Goal: Contribute content: Add original content to the website for others to see

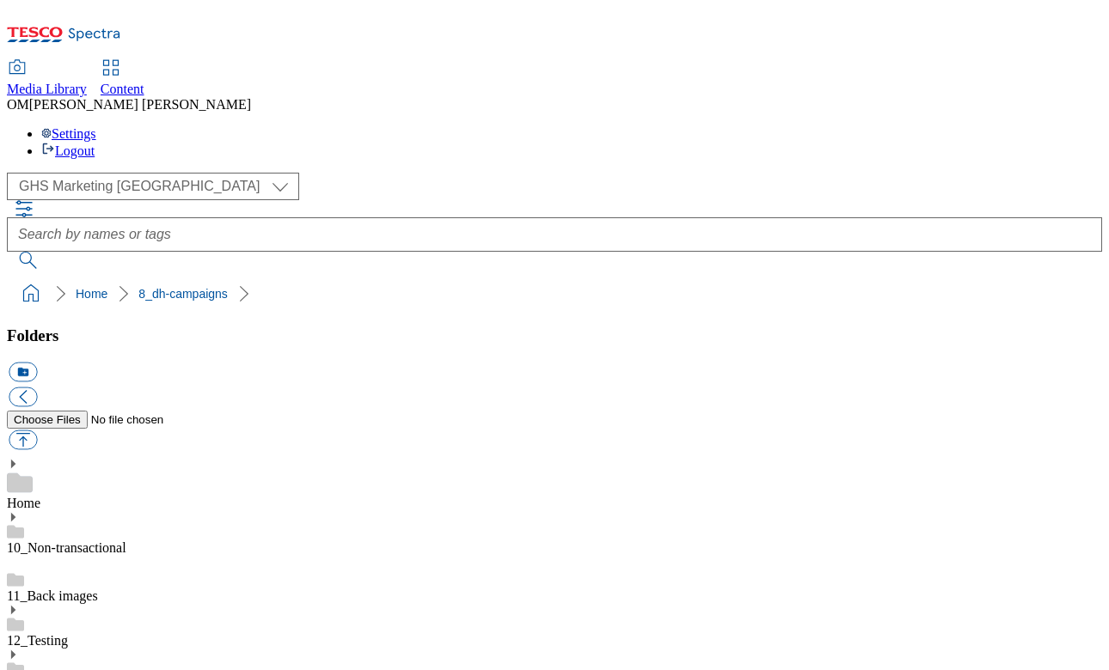
scroll to position [3, 0]
click at [37, 431] on button "button" at bounding box center [23, 441] width 28 height 20
type input "C:\fakepath\541994-SGS-Brand-Zone-Page-Trade-Sourz_v1.png"
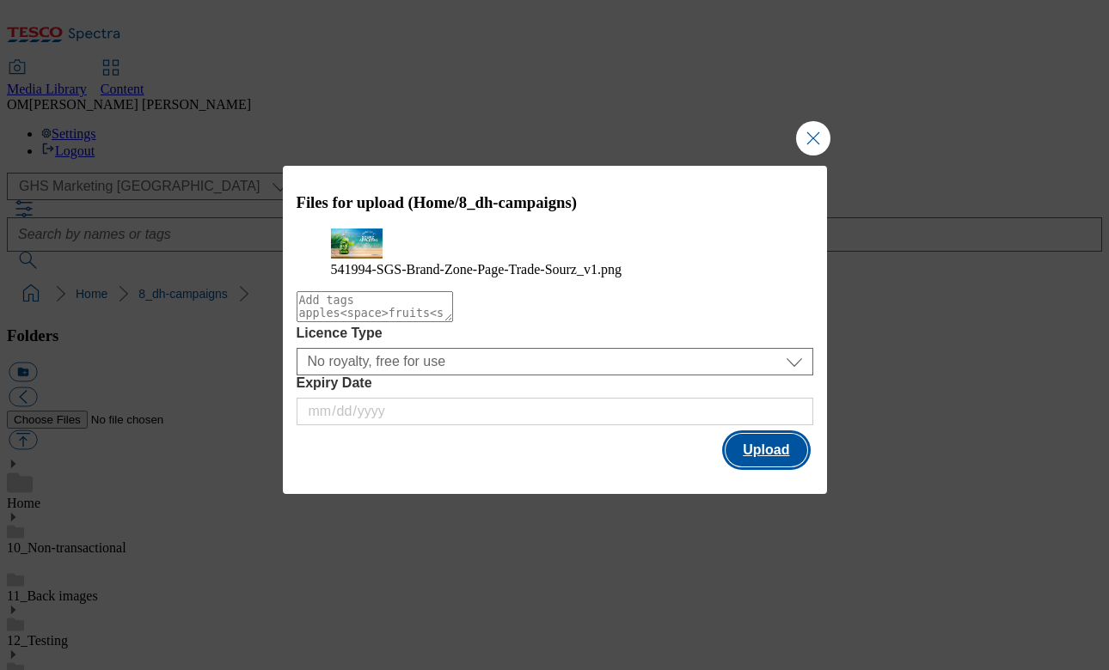
click at [773, 467] on button "Upload" at bounding box center [765, 450] width 81 height 33
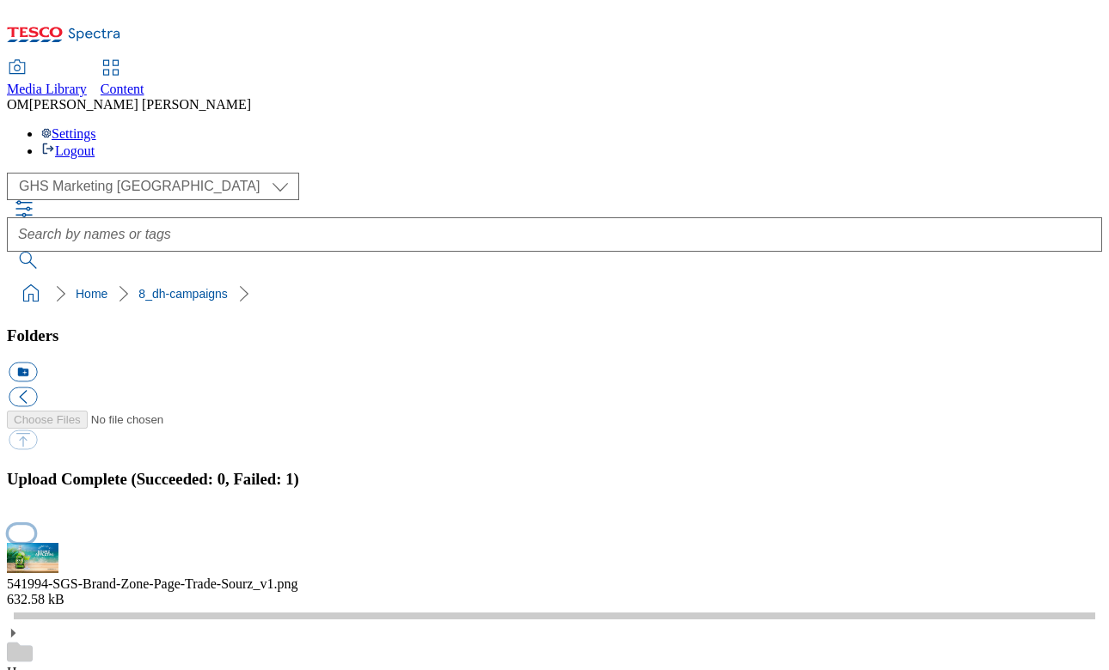
click at [34, 525] on button "button" at bounding box center [22, 533] width 26 height 16
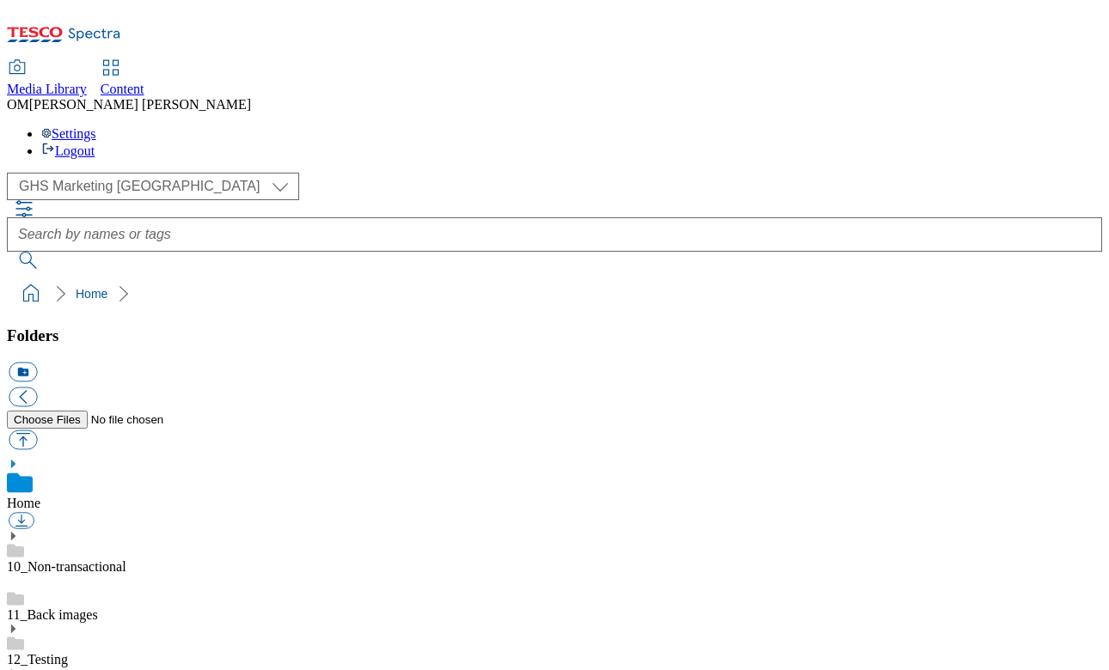
scroll to position [103, 0]
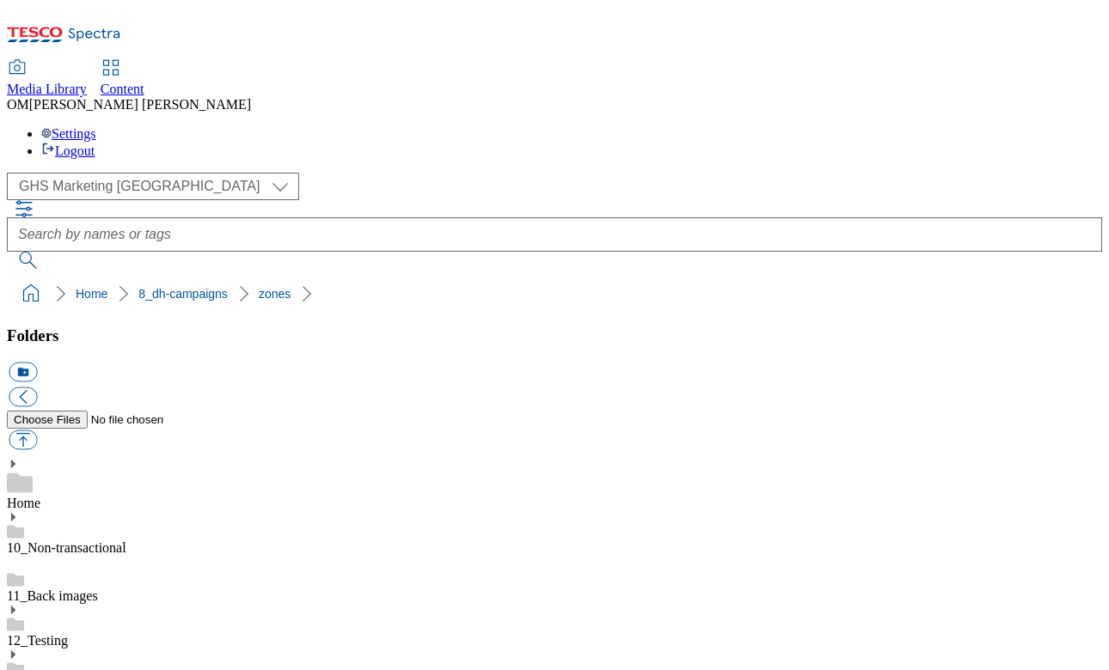
click at [37, 431] on button "button" at bounding box center [23, 441] width 28 height 20
type input "C:\fakepath\541994-SGS-Brand-Zone-Page-Trade-Sourz_v1.png"
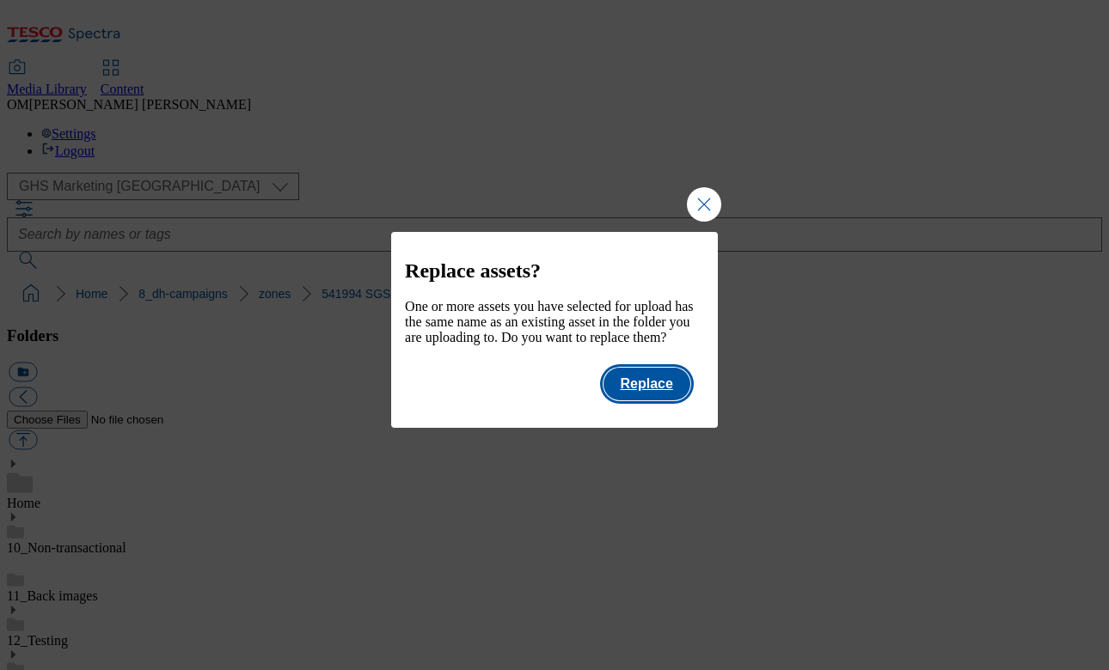
click at [644, 401] on button "Replace" at bounding box center [646, 384] width 87 height 33
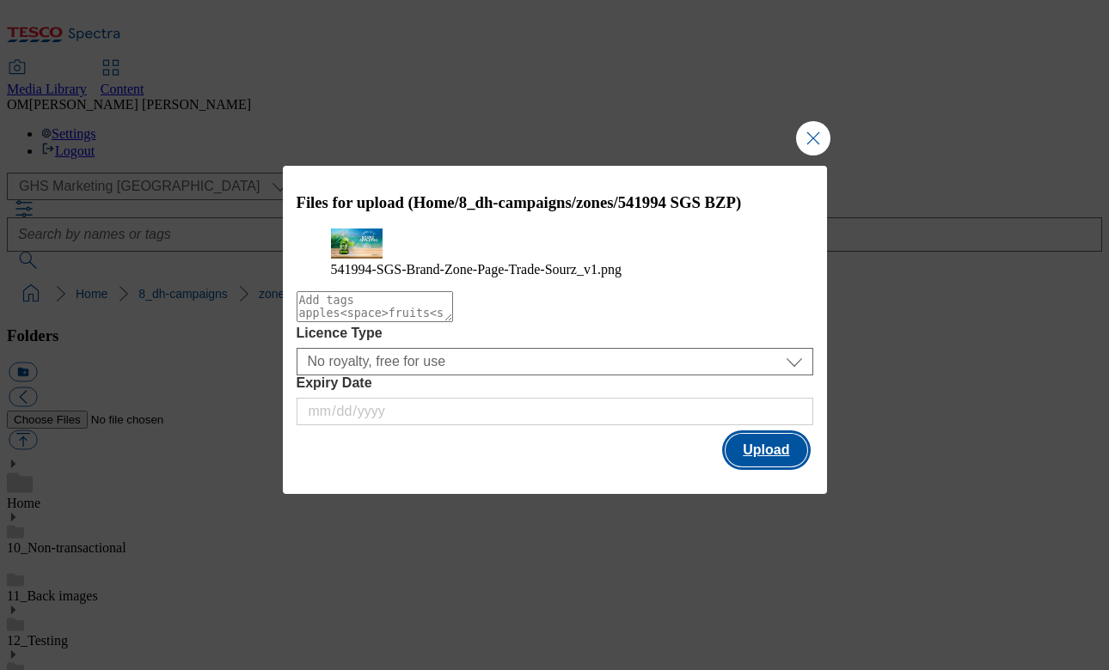
click at [750, 467] on button "Upload" at bounding box center [765, 450] width 81 height 33
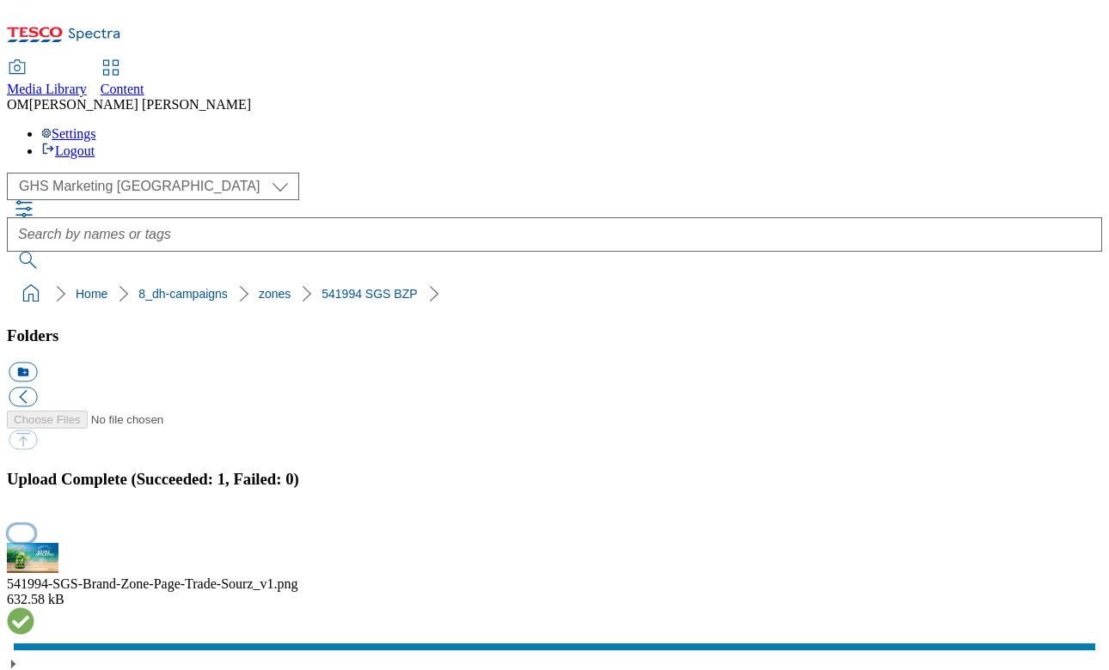
click at [34, 525] on button "button" at bounding box center [22, 533] width 26 height 16
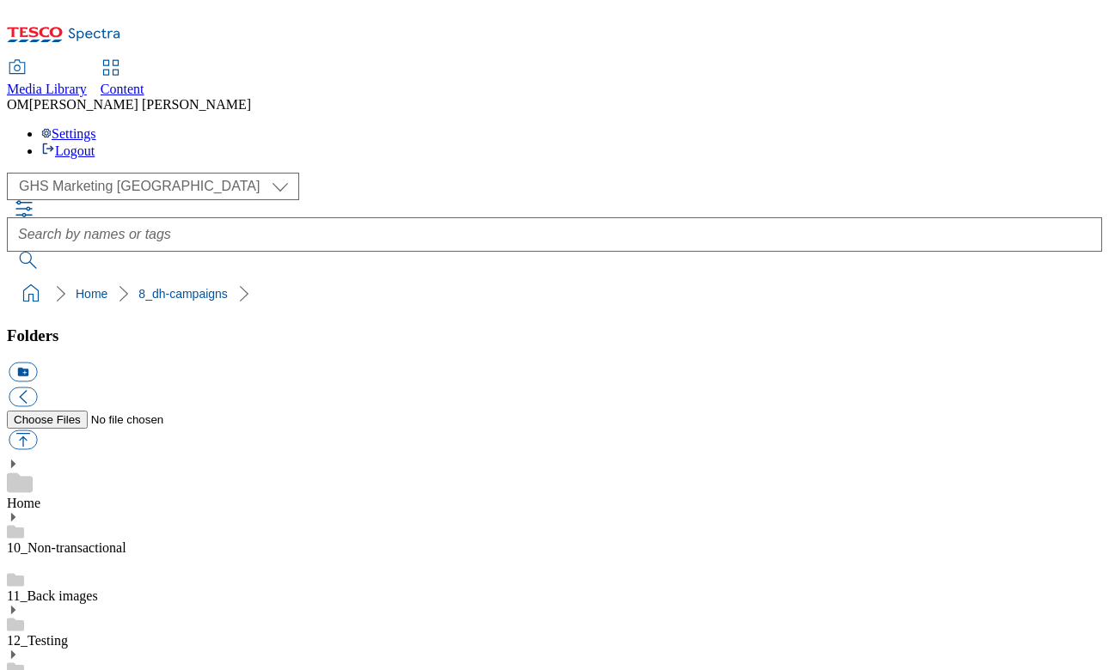
scroll to position [190, 0]
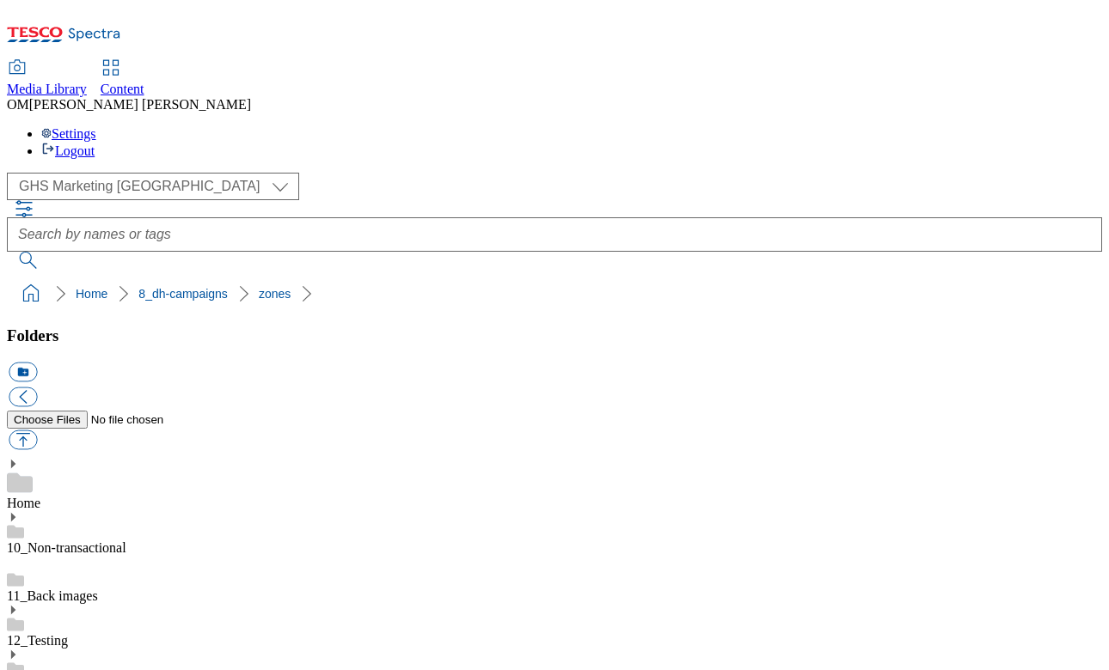
scroll to position [2371, 0]
click at [37, 431] on button "button" at bounding box center [23, 441] width 28 height 20
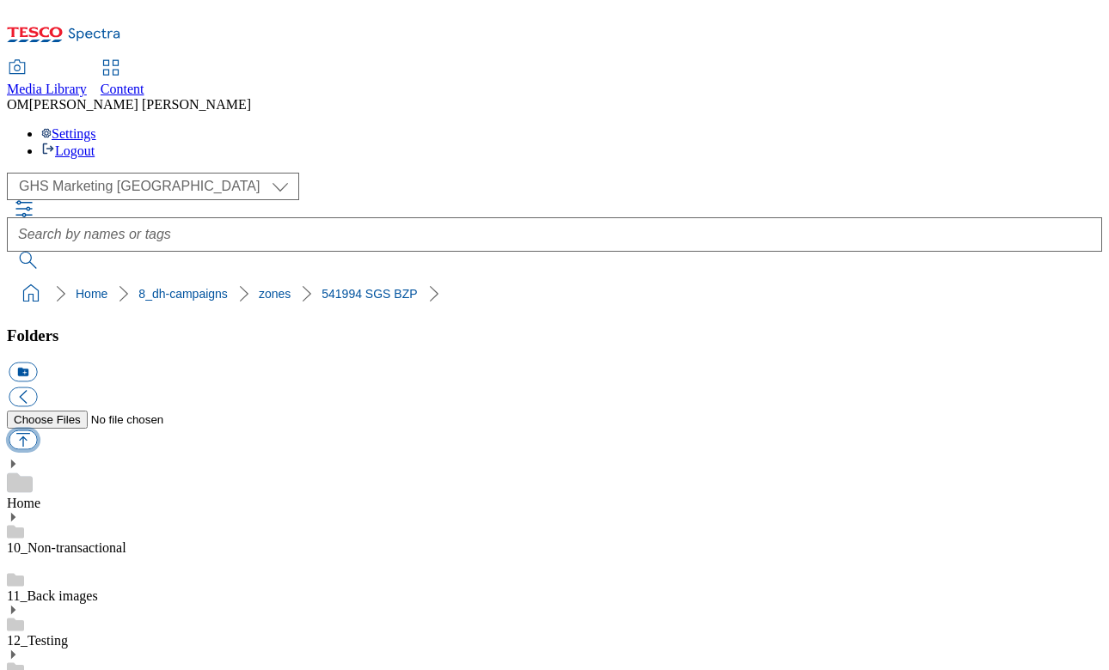
type input "C:\fakepath\541994-SGS-Brand-Zone-Page-Trade-Sourz_v1.png"
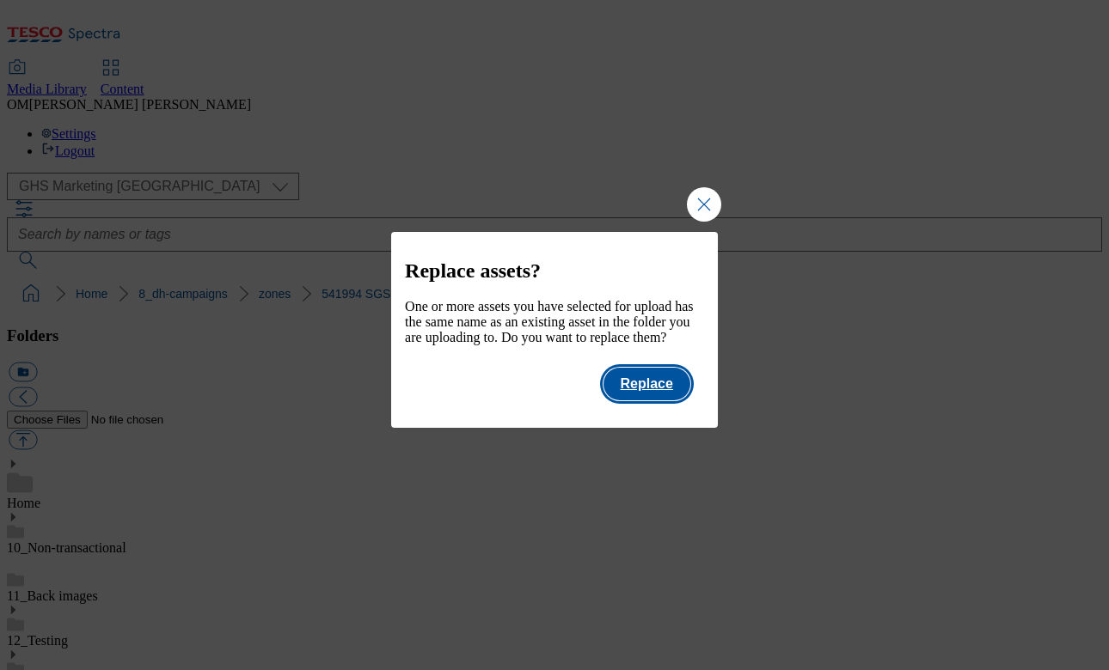
click at [672, 401] on button "Replace" at bounding box center [646, 384] width 87 height 33
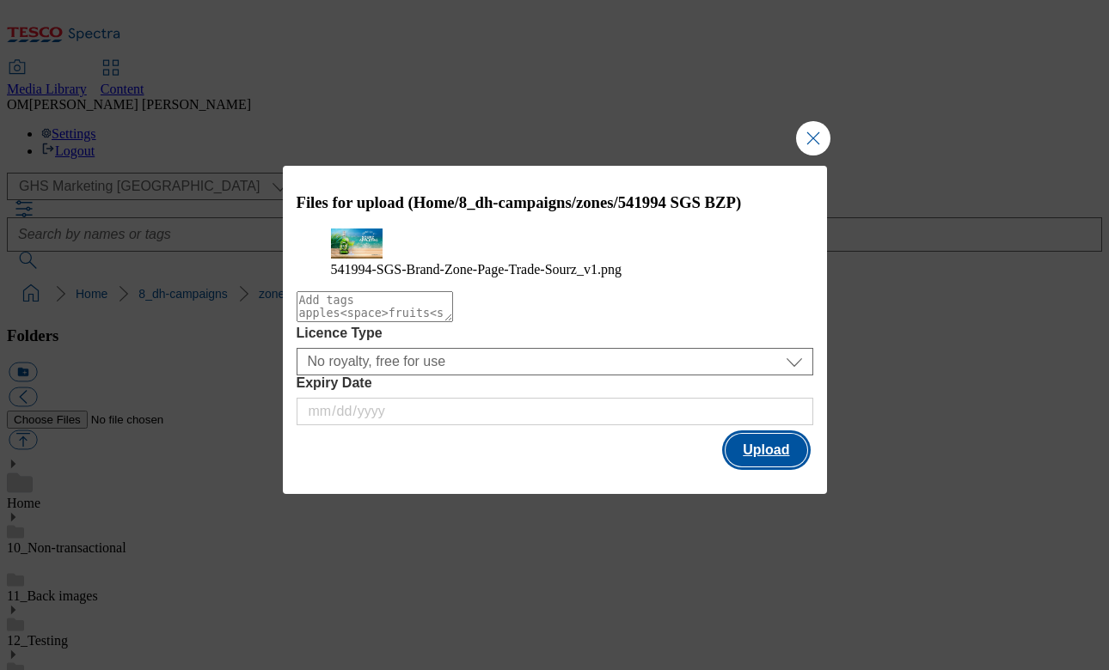
click at [762, 467] on button "Upload" at bounding box center [765, 450] width 81 height 33
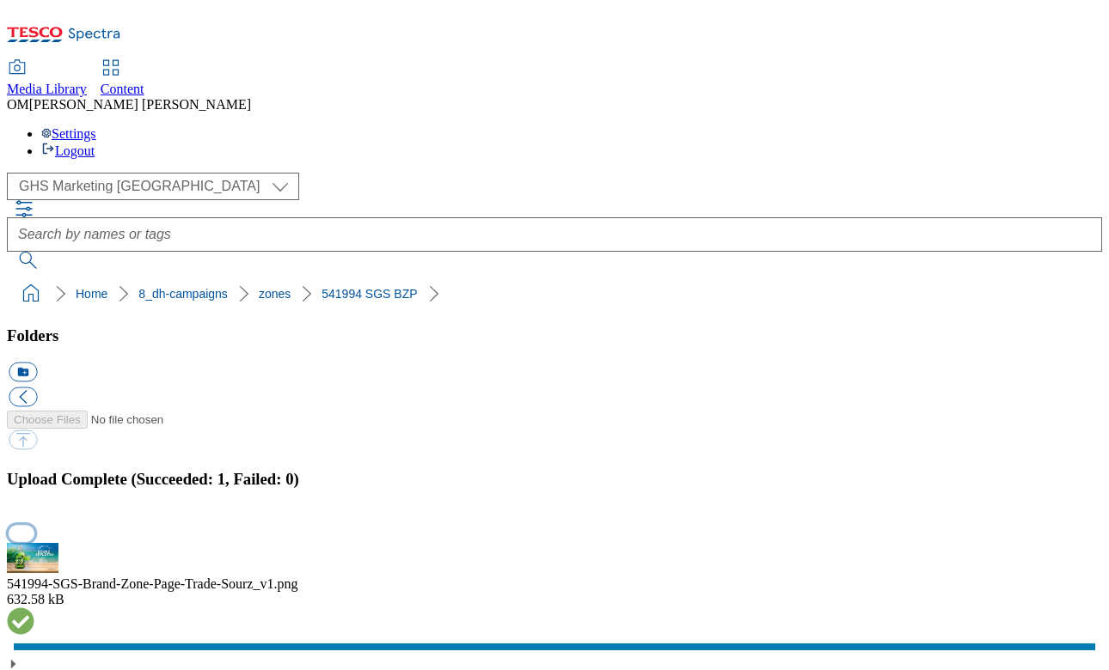
click at [34, 525] on button "button" at bounding box center [22, 533] width 26 height 16
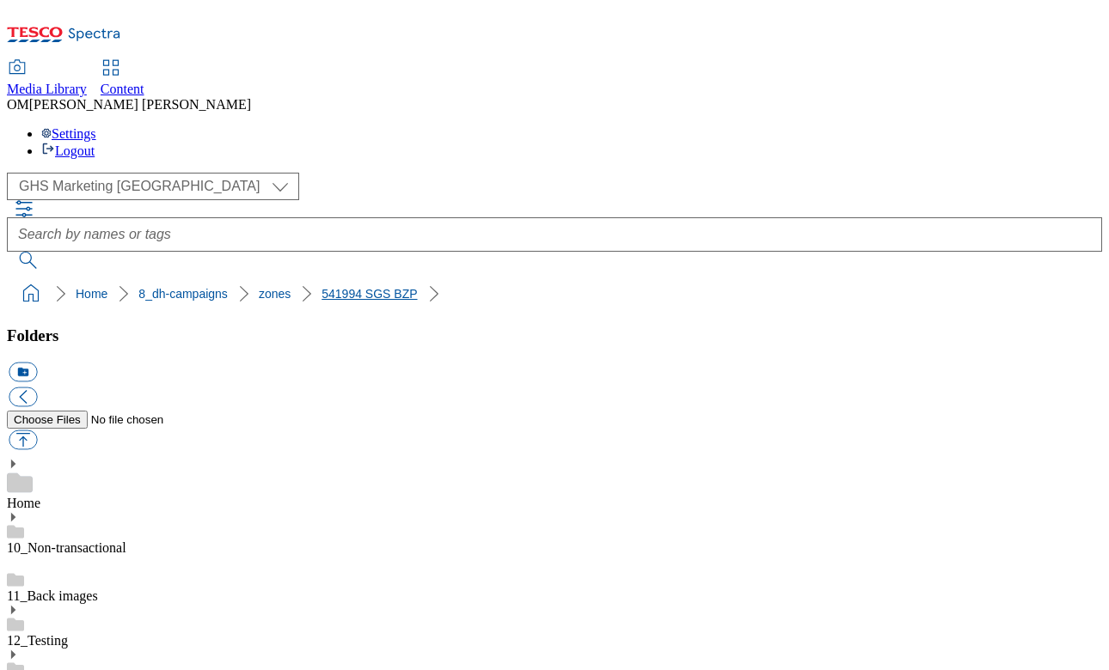
click at [321, 287] on link "541994 SGS BZP" at bounding box center [368, 294] width 95 height 14
click at [37, 431] on button "button" at bounding box center [23, 441] width 28 height 20
type input "C:\fakepath\541994-SGS-Brand-Zone-Page-Trade-Sourz_v1.png"
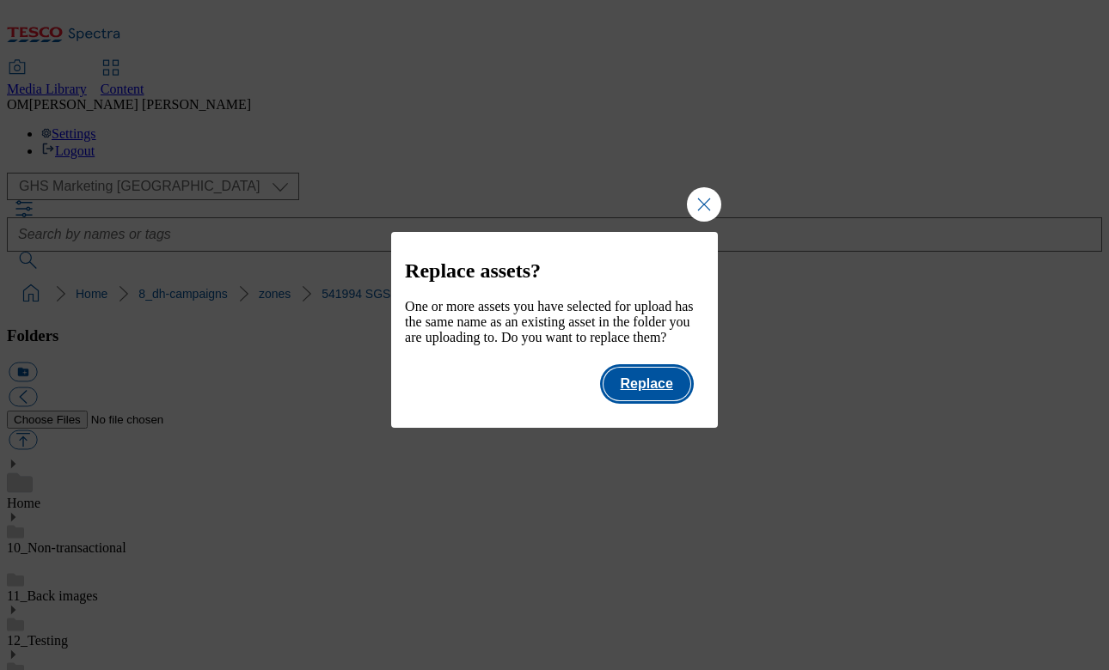
click at [633, 401] on button "Replace" at bounding box center [646, 384] width 87 height 33
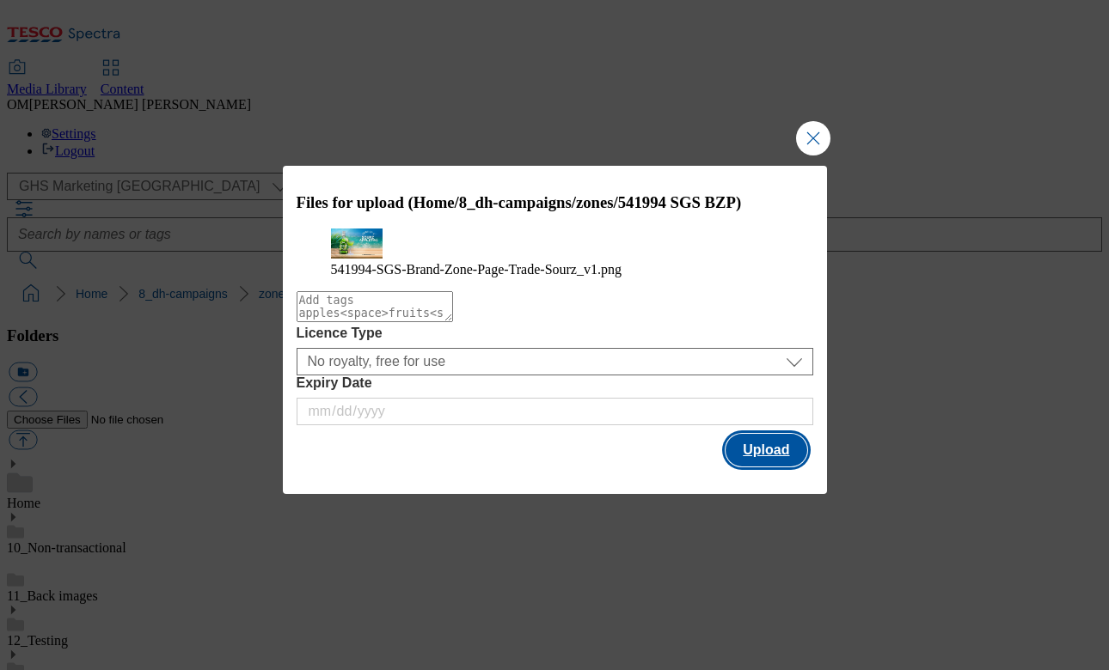
click at [774, 467] on button "Upload" at bounding box center [765, 450] width 81 height 33
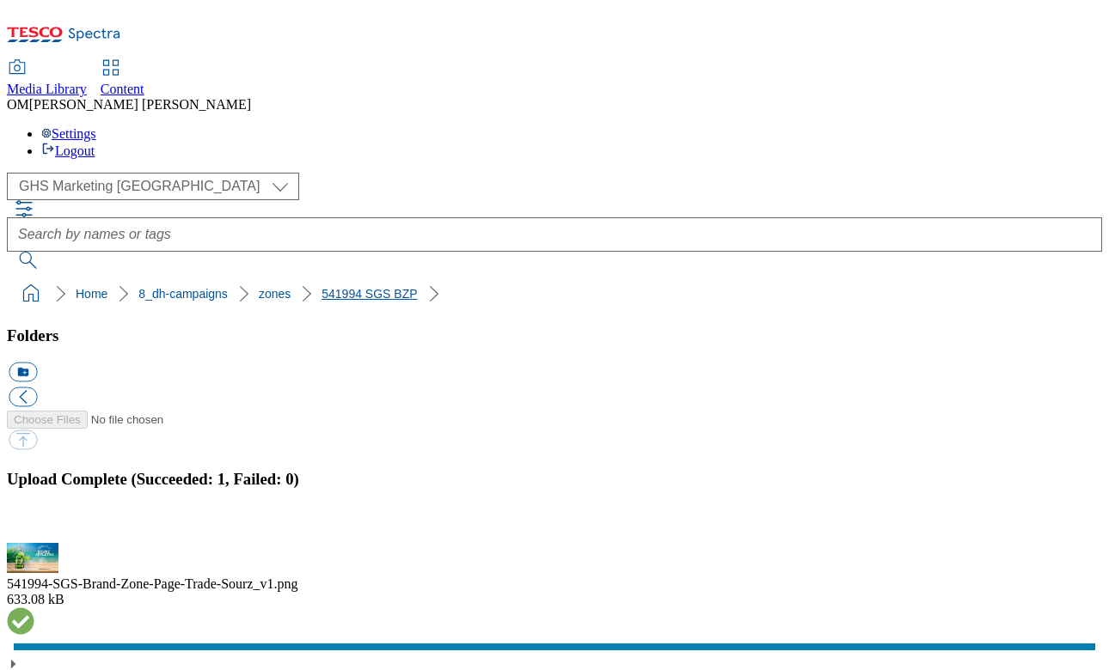
click at [321, 287] on link "541994 SGS BZP" at bounding box center [368, 294] width 95 height 14
click at [34, 525] on button "button" at bounding box center [22, 533] width 26 height 16
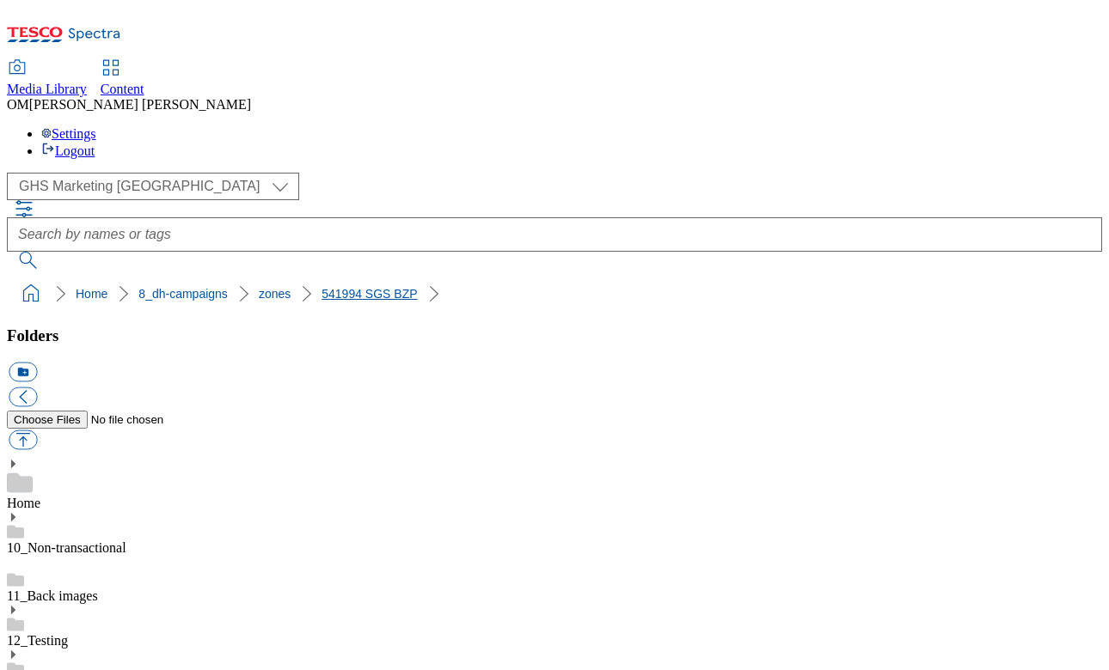
click at [321, 287] on link "541994 SGS BZP" at bounding box center [368, 294] width 95 height 14
click at [37, 431] on button "button" at bounding box center [23, 441] width 28 height 20
type input "C:\fakepath\541994-SGS-Brand-Zone-Page-Trade-Sourz_v1.png"
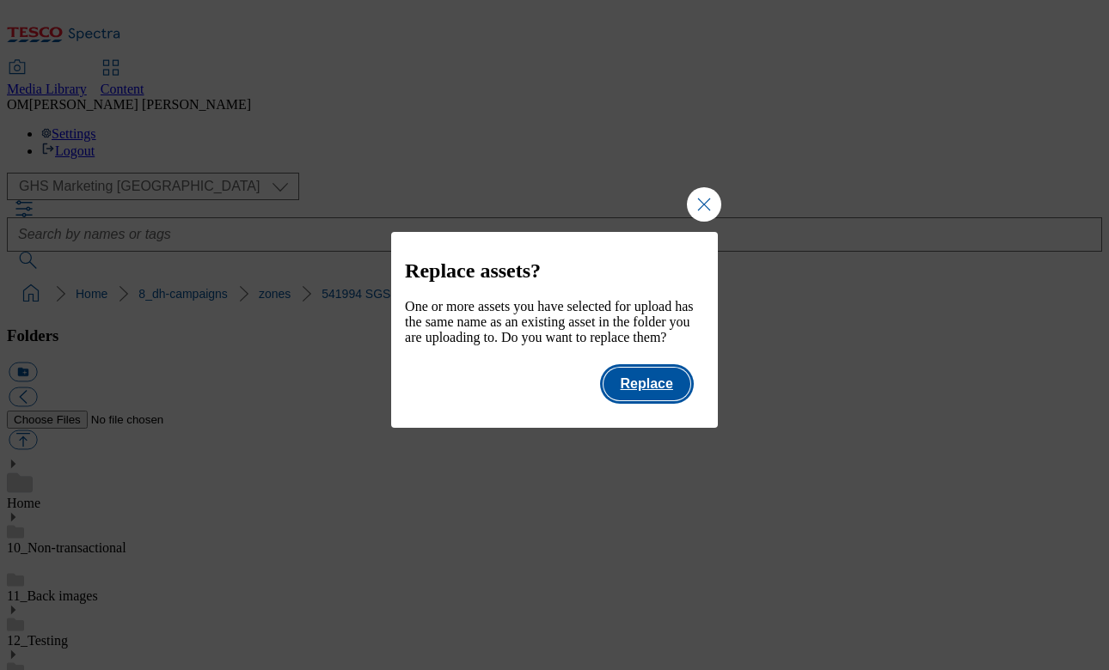
click at [648, 401] on button "Replace" at bounding box center [646, 384] width 87 height 33
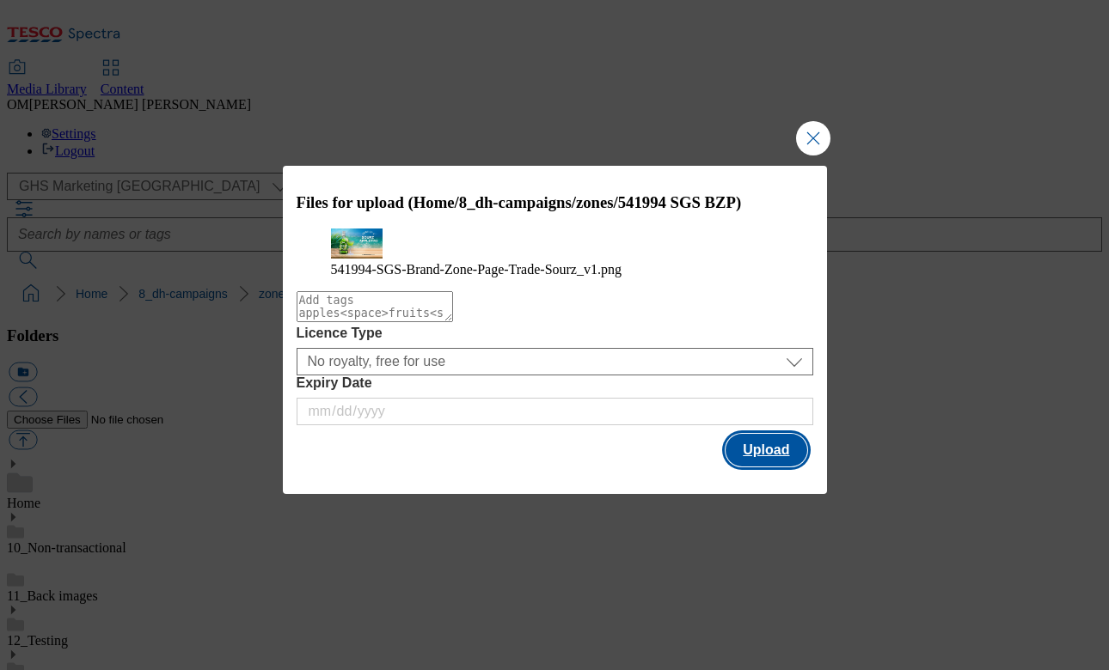
click at [780, 467] on button "Upload" at bounding box center [765, 450] width 81 height 33
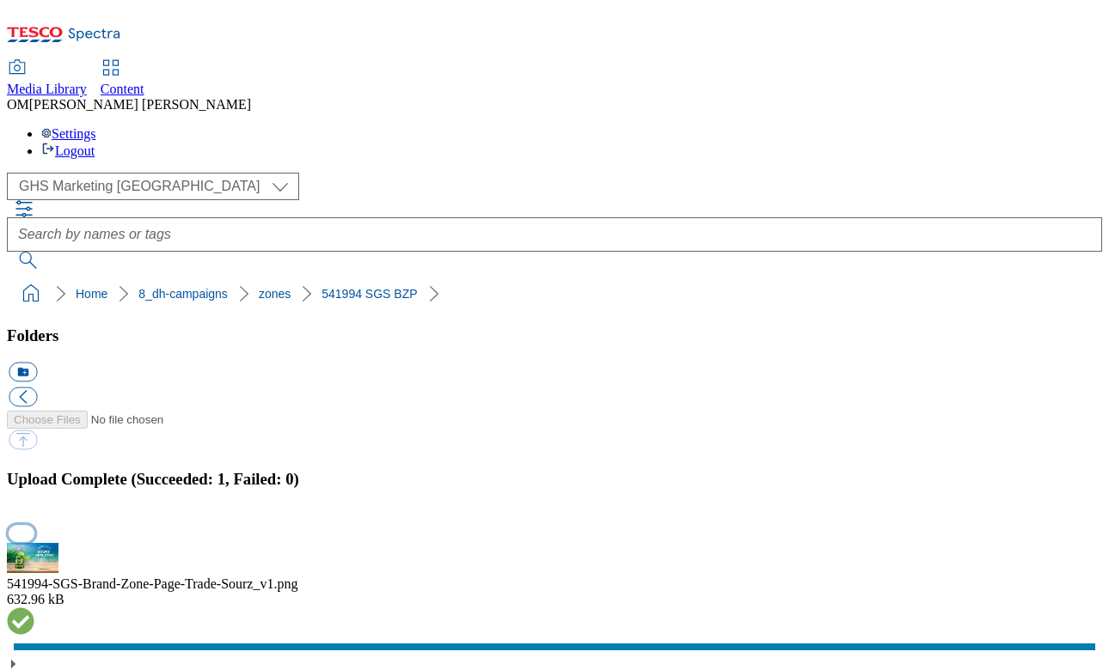
click at [34, 525] on button "button" at bounding box center [22, 533] width 26 height 16
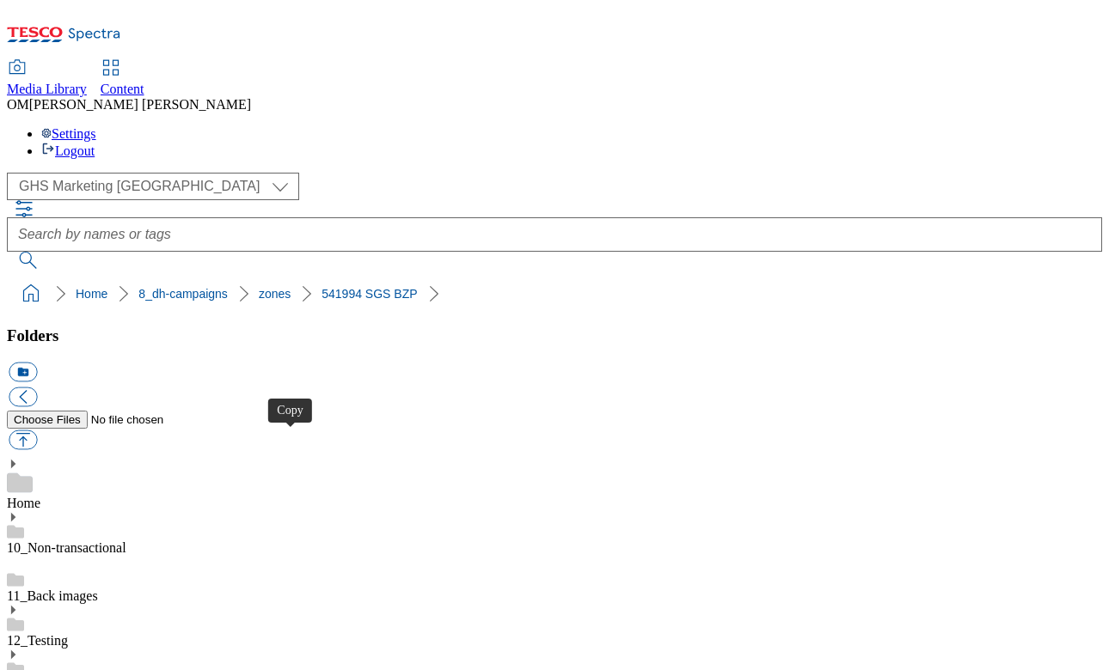
click at [37, 431] on button "button" at bounding box center [23, 441] width 28 height 20
type input "C:\fakepath\541994-SGS-Brand-Zone-Page-Trade-Sourz_v1.png"
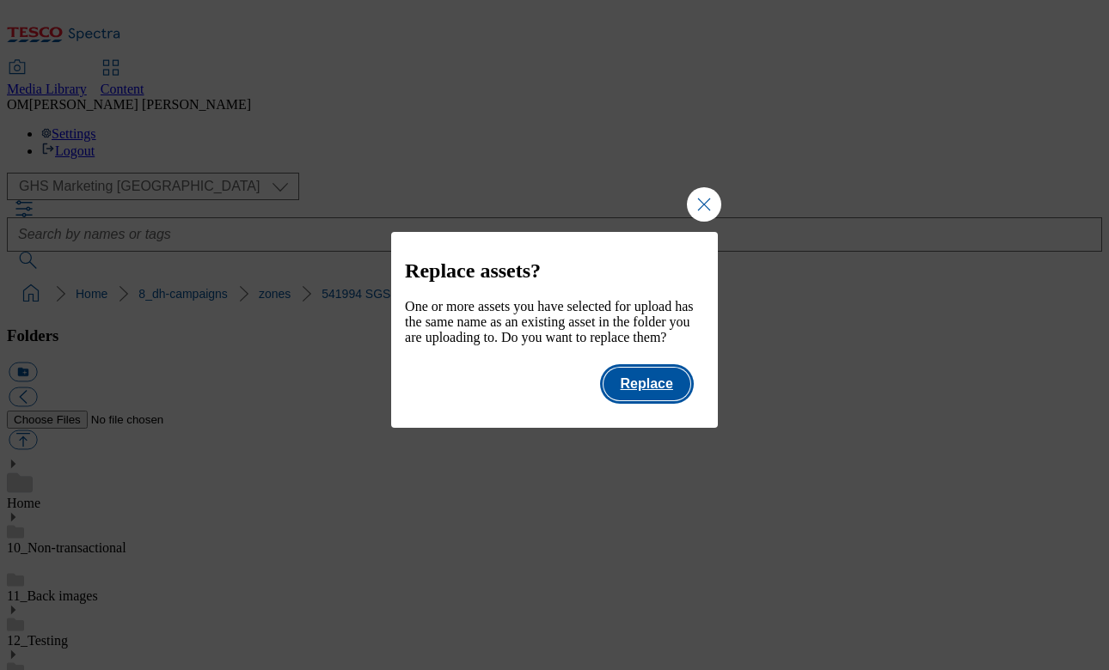
click at [678, 401] on button "Replace" at bounding box center [646, 384] width 87 height 33
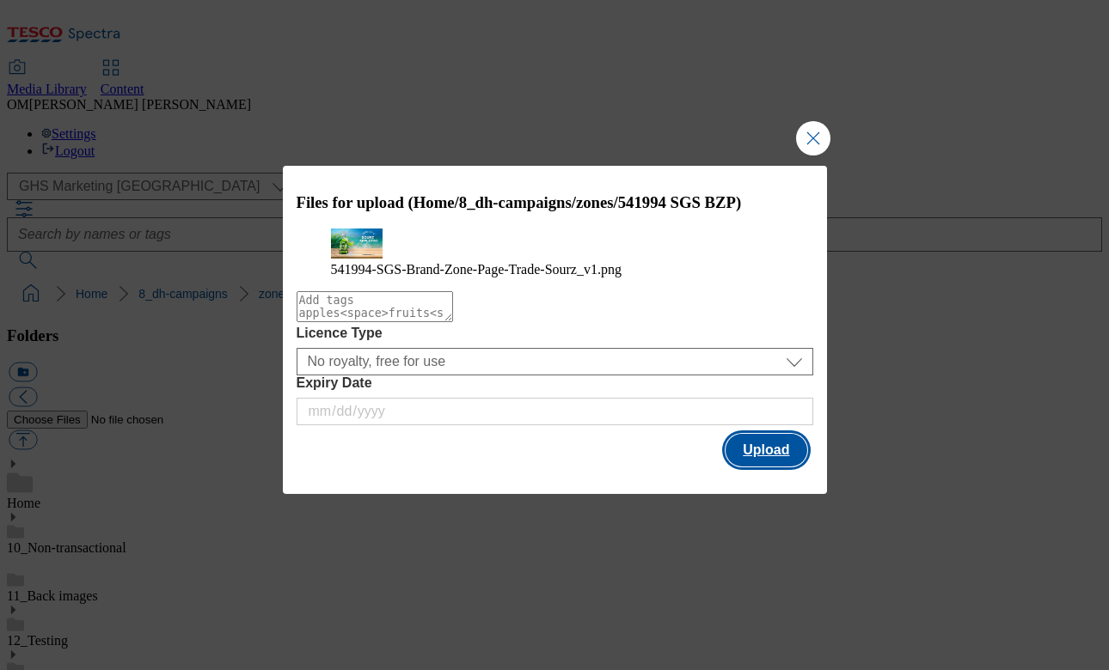
click at [772, 467] on button "Upload" at bounding box center [765, 450] width 81 height 33
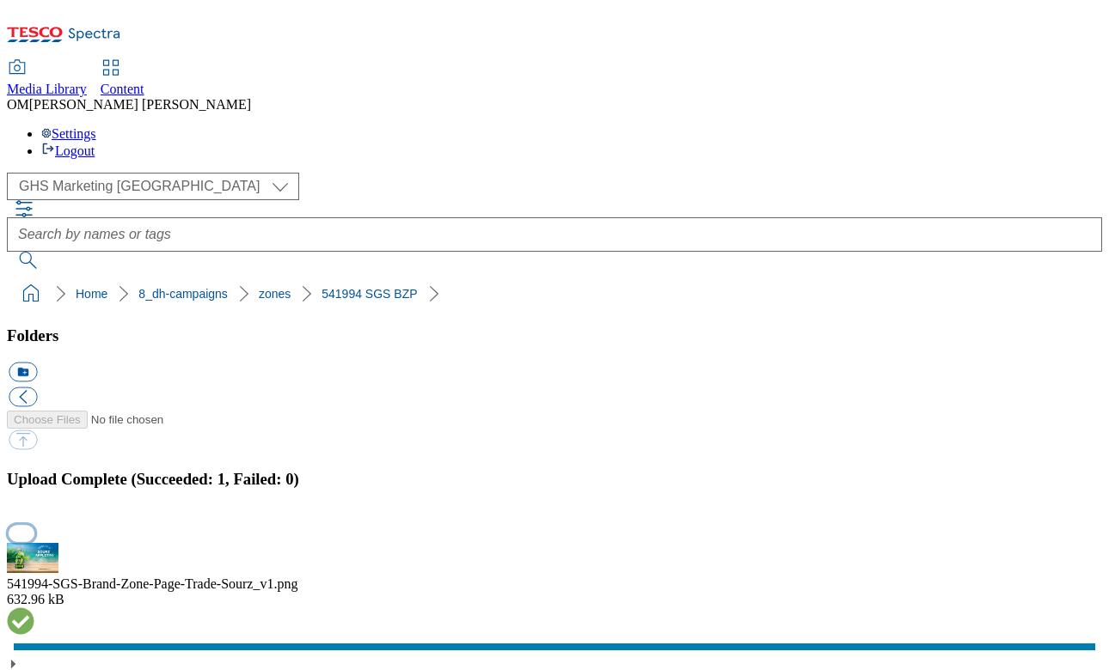
click at [34, 525] on button "button" at bounding box center [22, 533] width 26 height 16
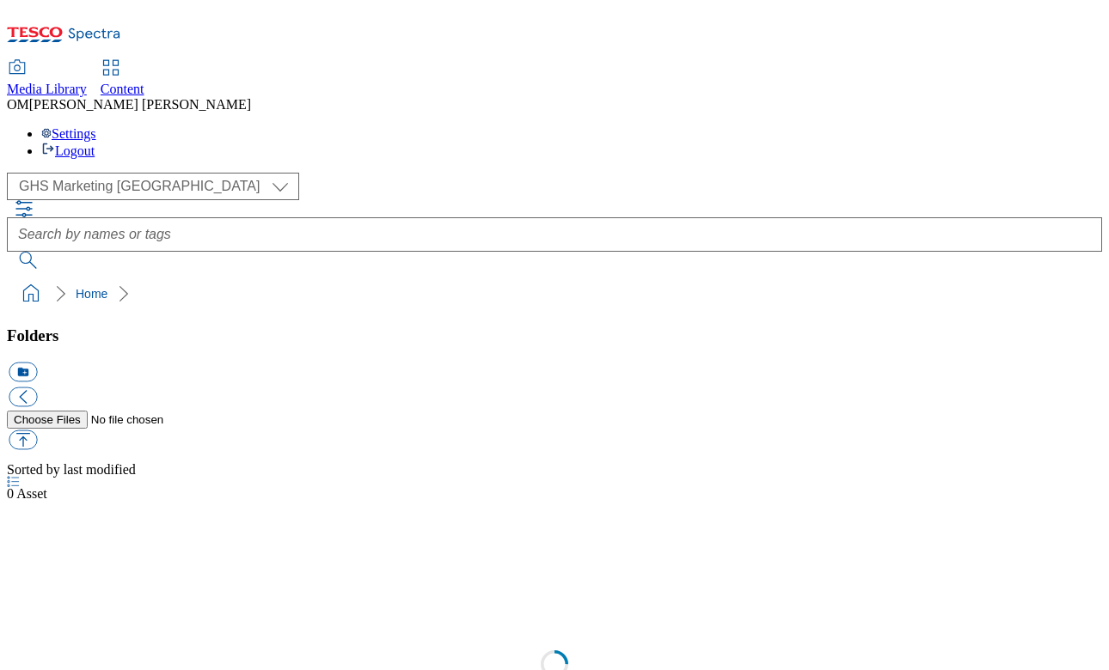
select select "flare-ghs-mktg"
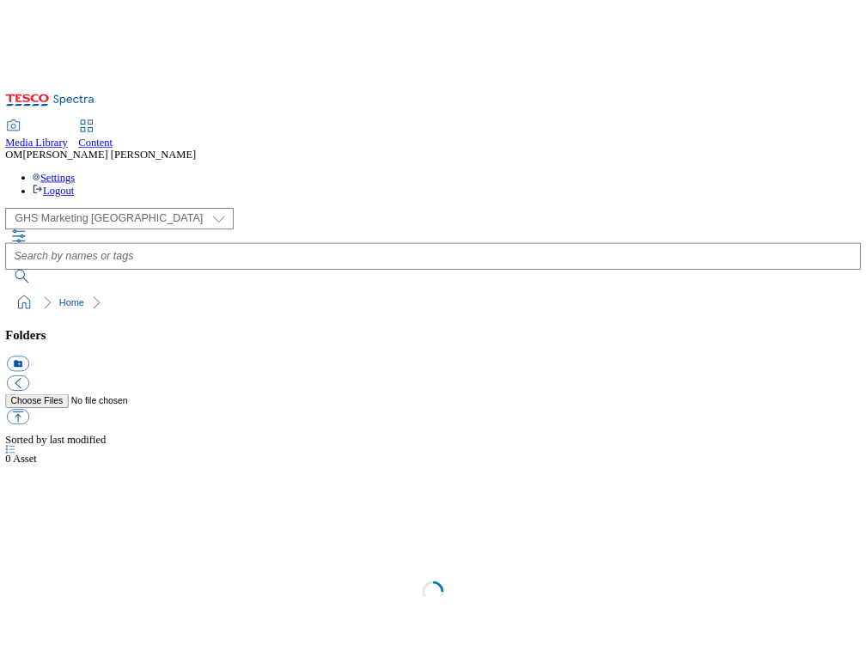
scroll to position [1, 0]
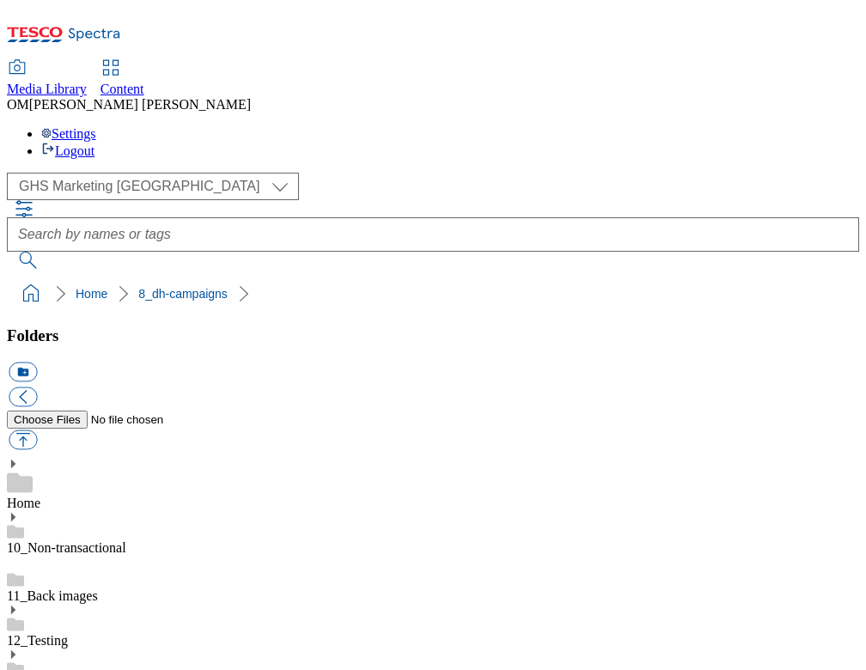
scroll to position [0, 0]
